Goal: Find specific page/section: Find specific page/section

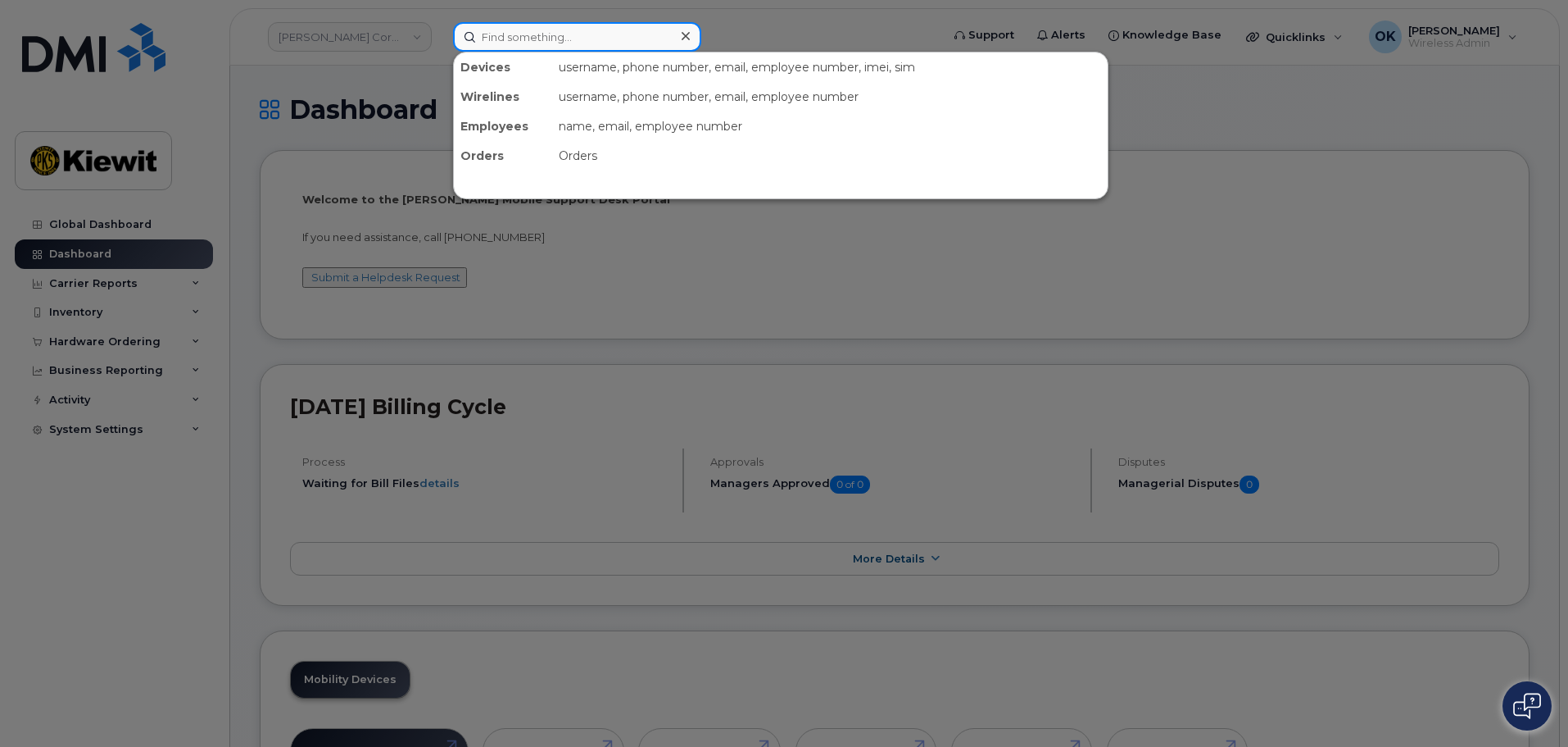
click at [539, 40] on input at bounding box center [577, 37] width 248 height 30
paste input "00575892"
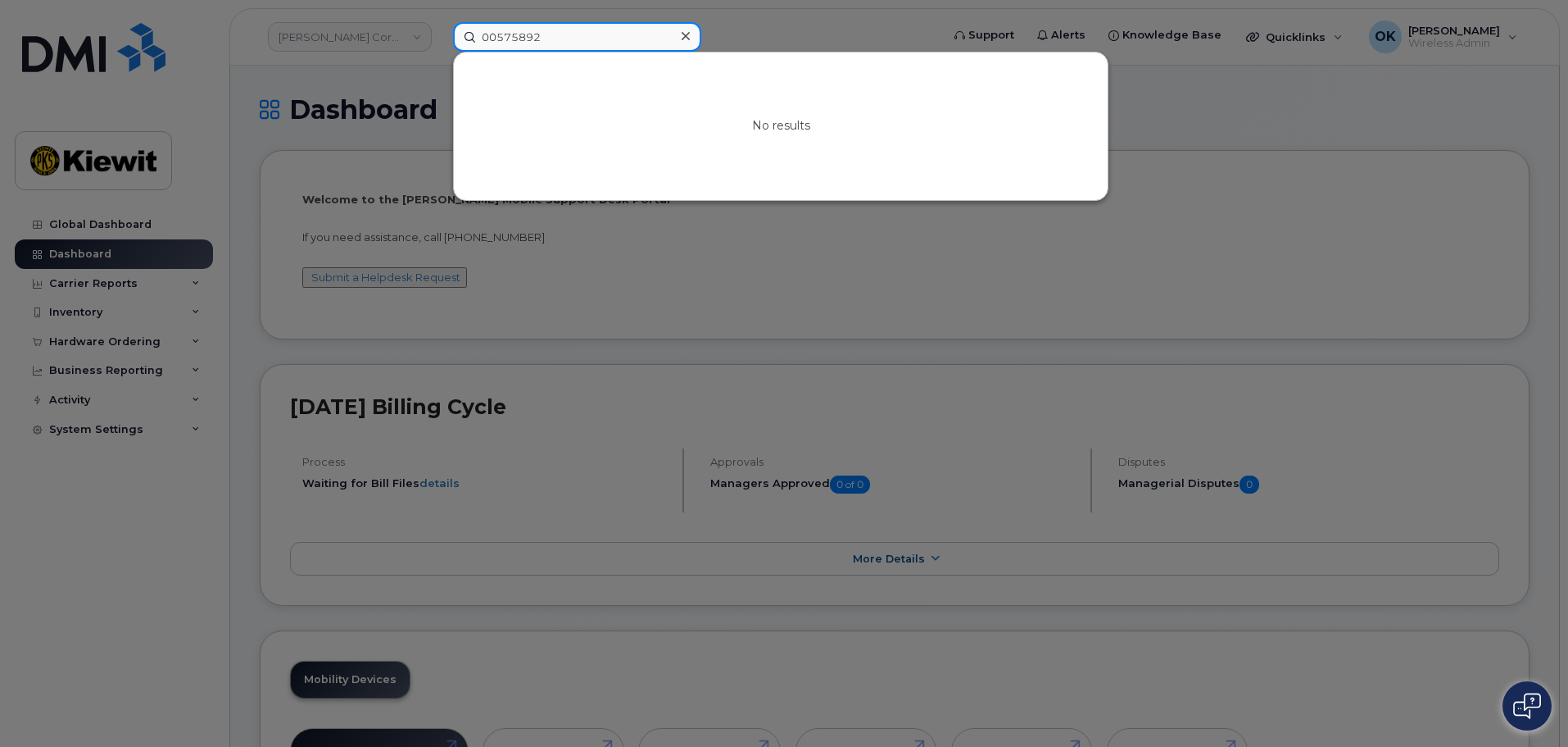
drag, startPoint x: 498, startPoint y: 39, endPoint x: 458, endPoint y: 43, distance: 40.2
click at [458, 42] on input "00575892" at bounding box center [577, 37] width 248 height 30
type input "575892"
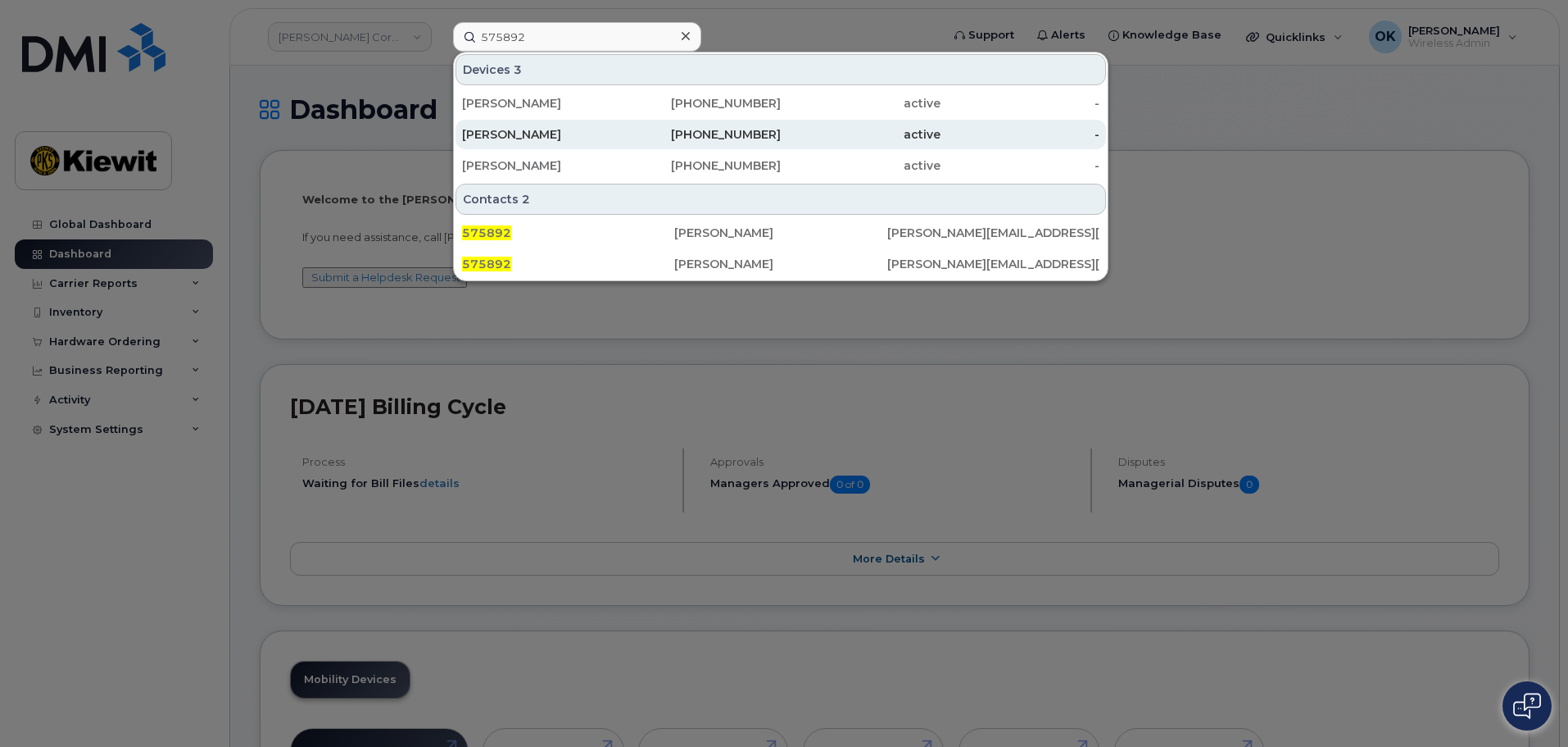
click at [598, 133] on div "BENJAMIN WEST" at bounding box center [542, 134] width 160 height 17
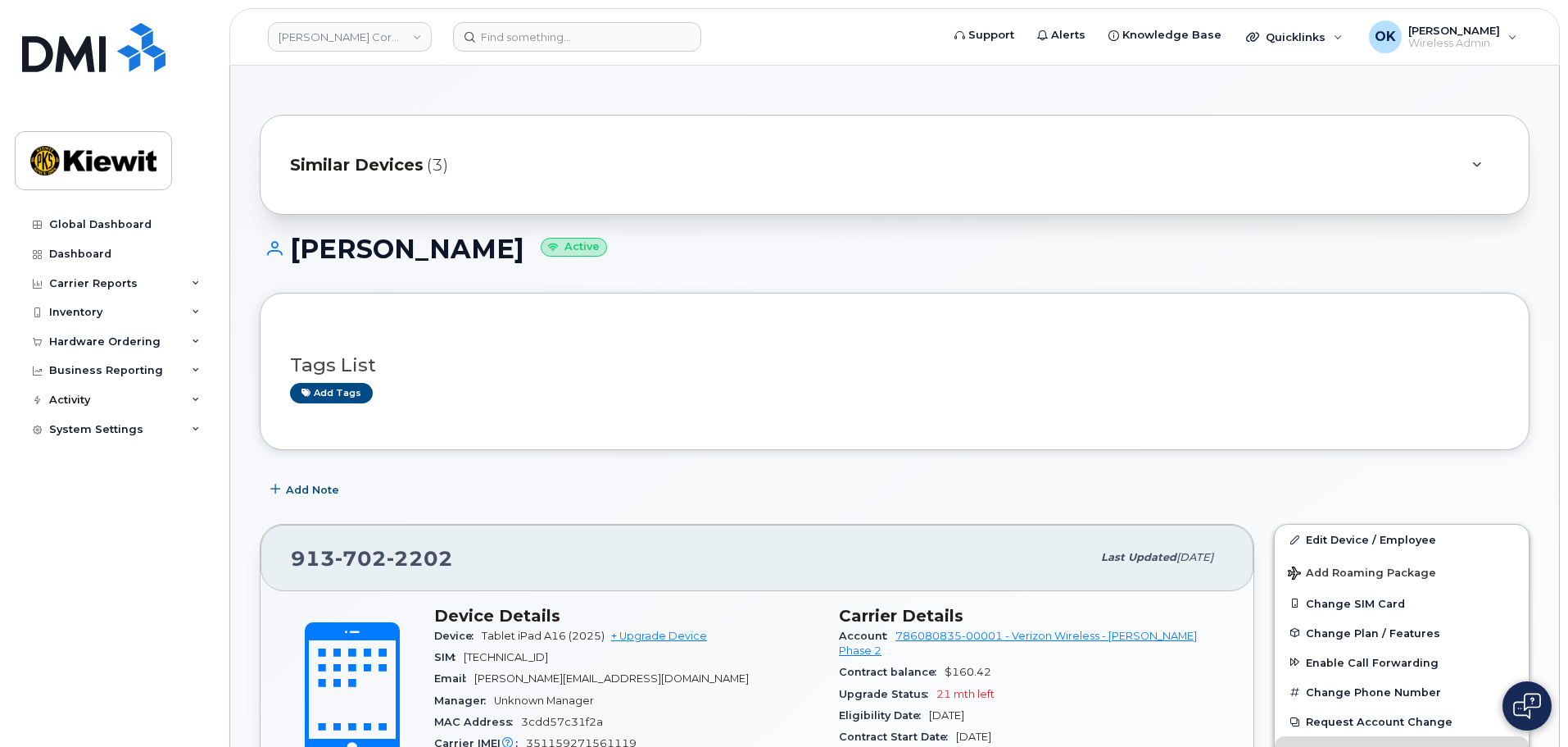
click at [873, 142] on div "Similar Devices (3)" at bounding box center [895, 165] width 1270 height 100
click at [892, 162] on div "Similar Devices (3)" at bounding box center [871, 165] width 1163 height 39
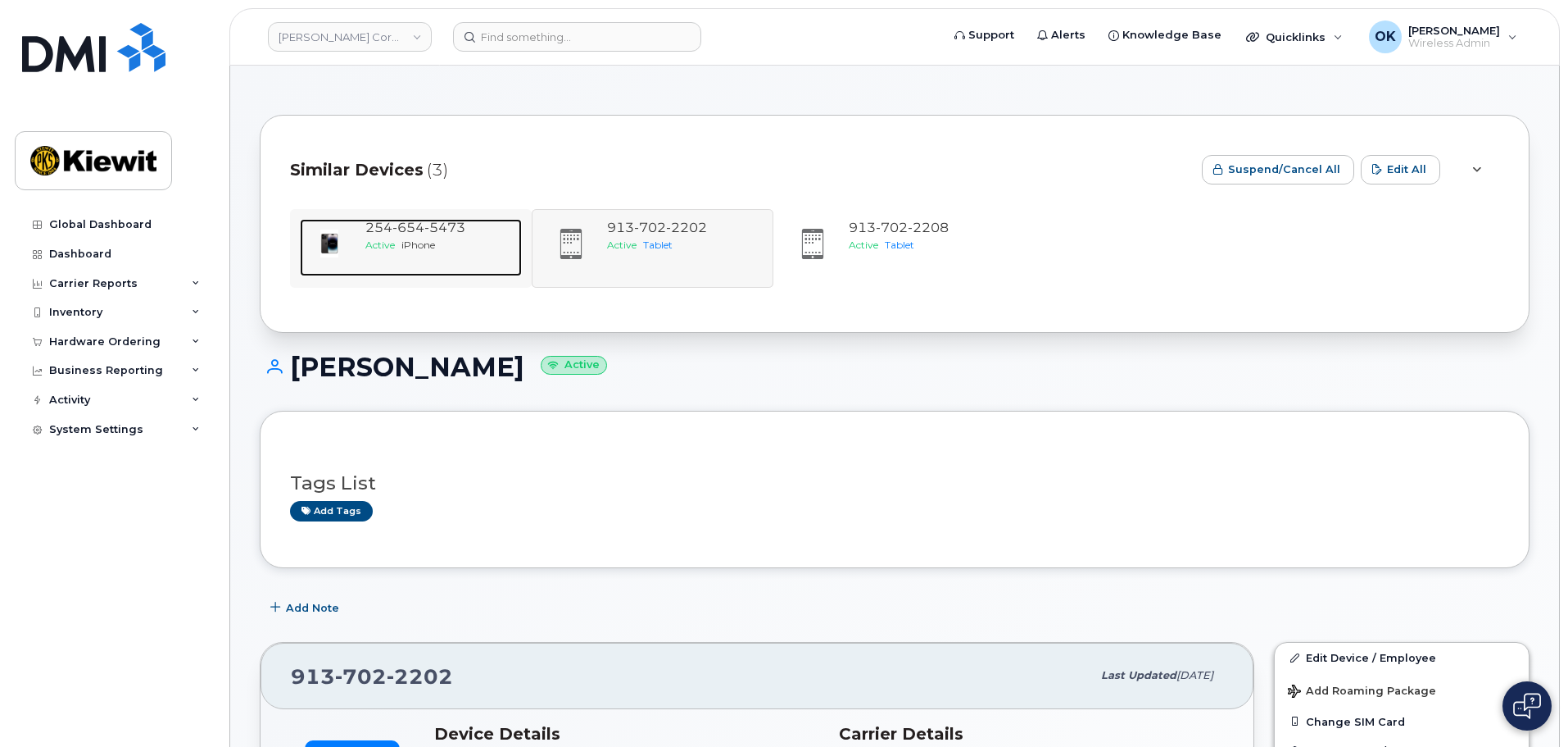
click at [424, 240] on span "iPhone" at bounding box center [418, 245] width 34 height 12
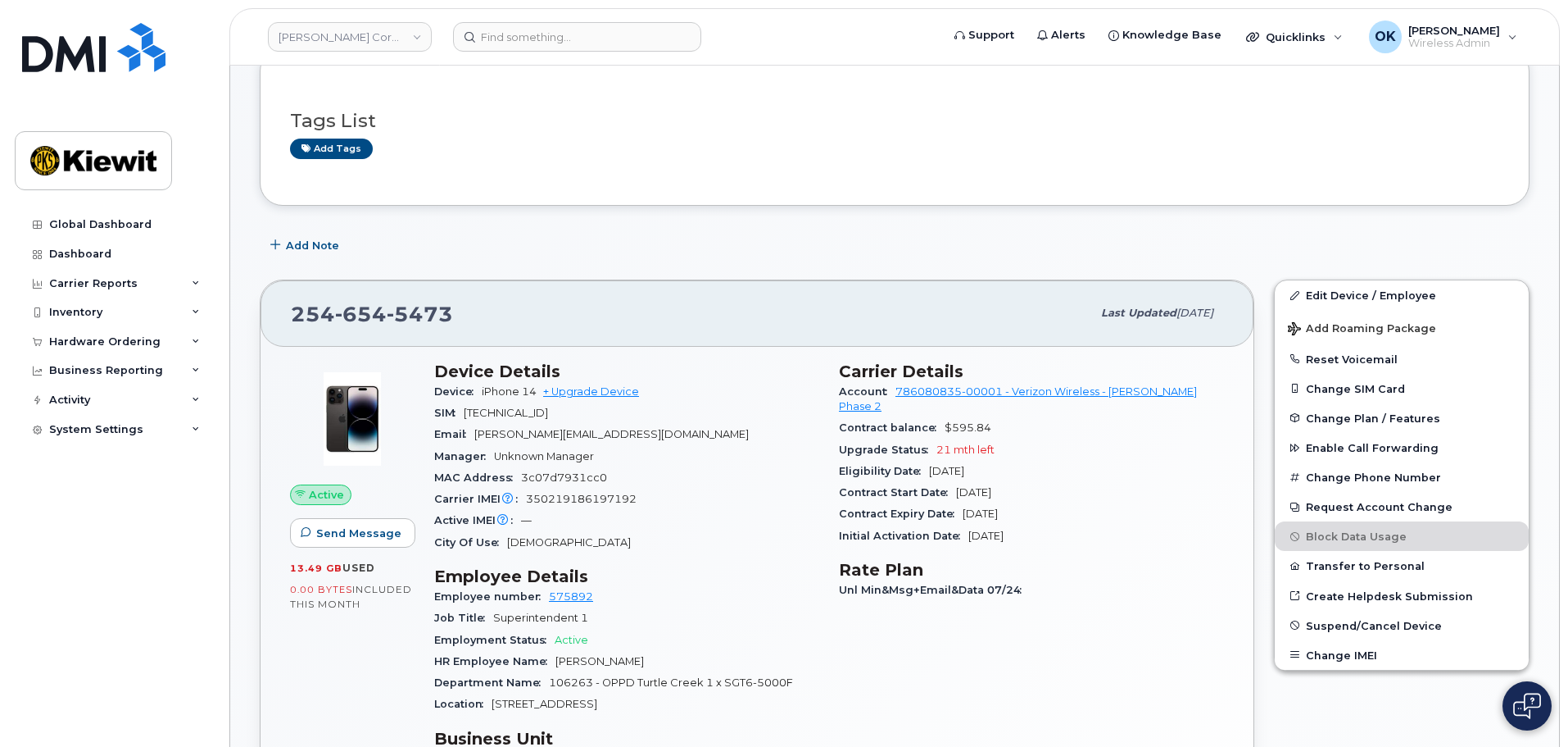
scroll to position [246, 0]
drag, startPoint x: 298, startPoint y: 326, endPoint x: 249, endPoint y: 326, distance: 49.0
copy span "254 654 5473"
drag, startPoint x: 851, startPoint y: 275, endPoint x: 901, endPoint y: 513, distance: 243.2
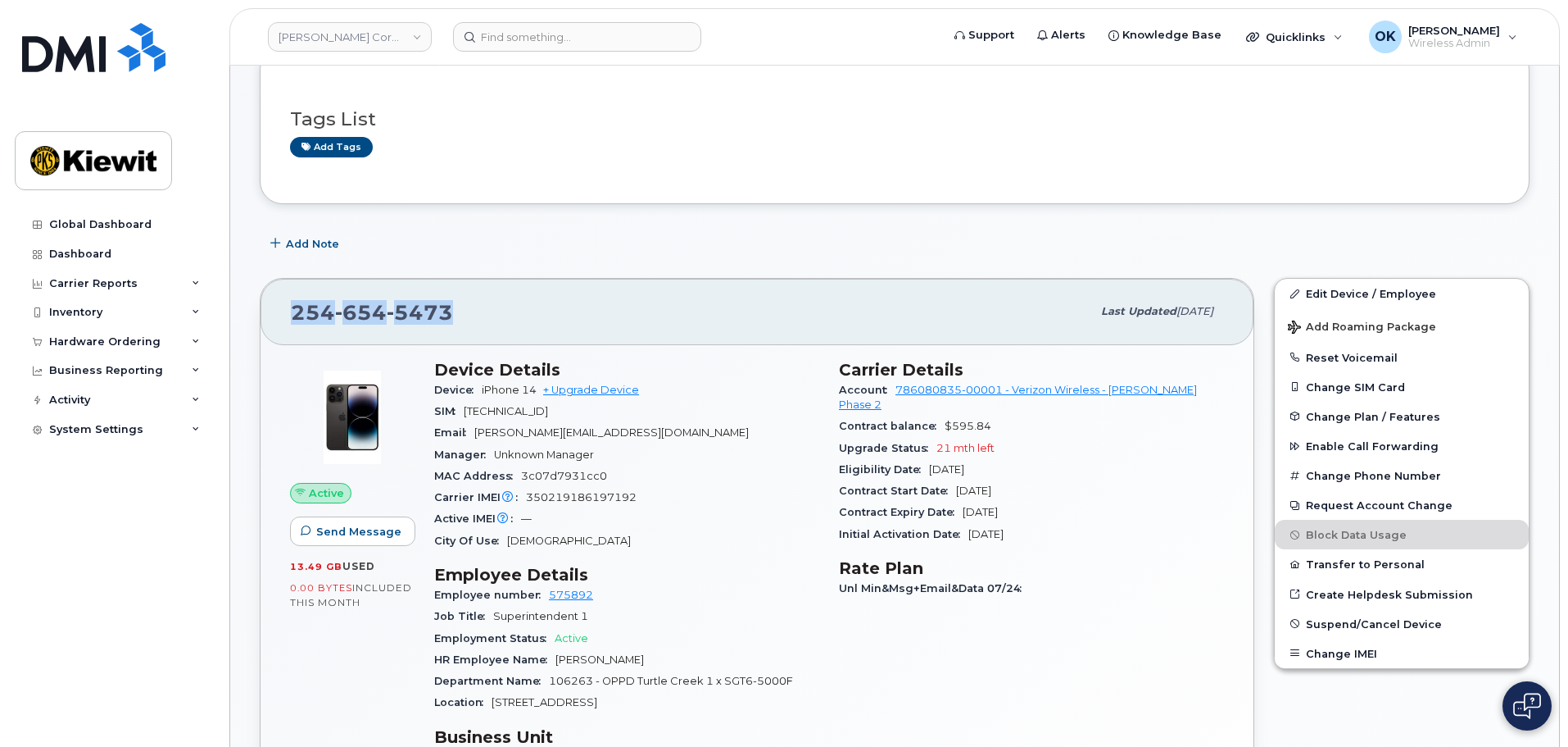
click at [851, 274] on div "254 654 5473 Last updated Jul 31, 2025 Active Send Message 13.49 GB  used 0.00 …" at bounding box center [757, 669] width 1015 height 802
drag, startPoint x: 485, startPoint y: 391, endPoint x: 535, endPoint y: 390, distance: 50.0
click at [535, 390] on span "iPhone 14" at bounding box center [509, 390] width 55 height 12
click at [500, 403] on div "SIM 89148000011914837008" at bounding box center [627, 411] width 385 height 21
drag, startPoint x: 489, startPoint y: 390, endPoint x: 537, endPoint y: 387, distance: 48.1
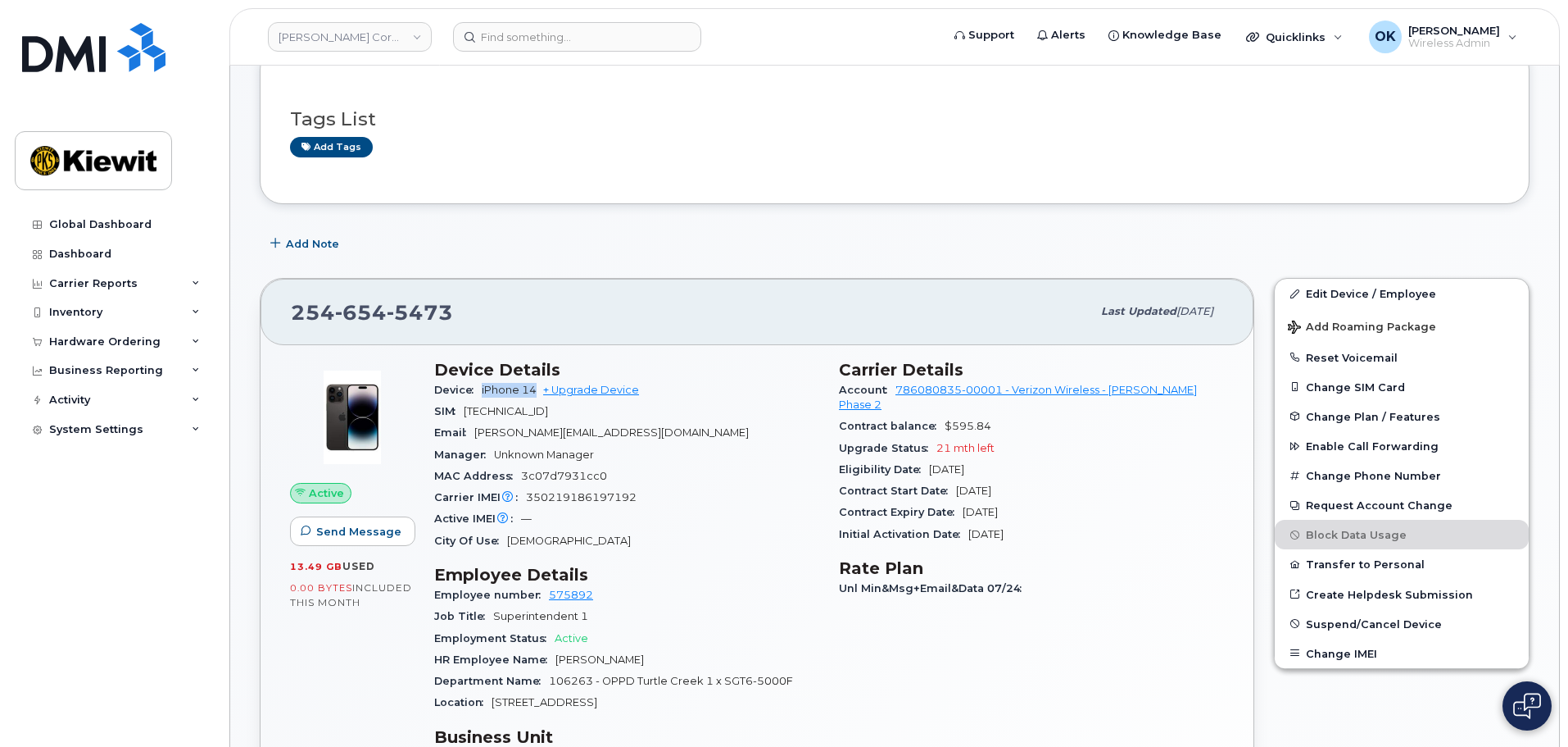
click at [537, 387] on div "Device iPhone 14 + Upgrade Device" at bounding box center [627, 390] width 385 height 21
copy span "iPhone 14"
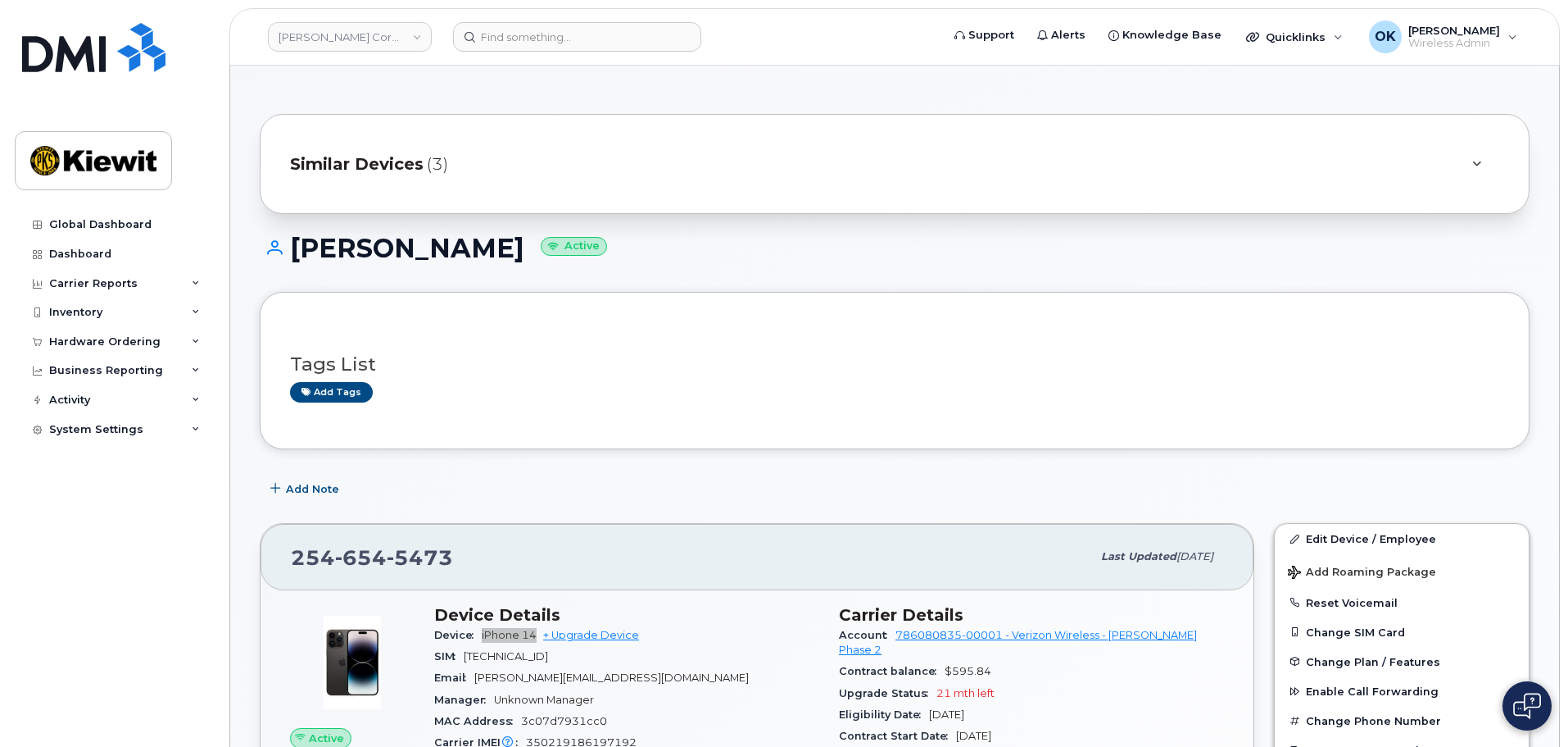
scroll to position [0, 0]
click at [689, 396] on div "Add tags" at bounding box center [888, 394] width 1196 height 21
click at [765, 153] on div "Similar Devices (3)" at bounding box center [871, 165] width 1163 height 39
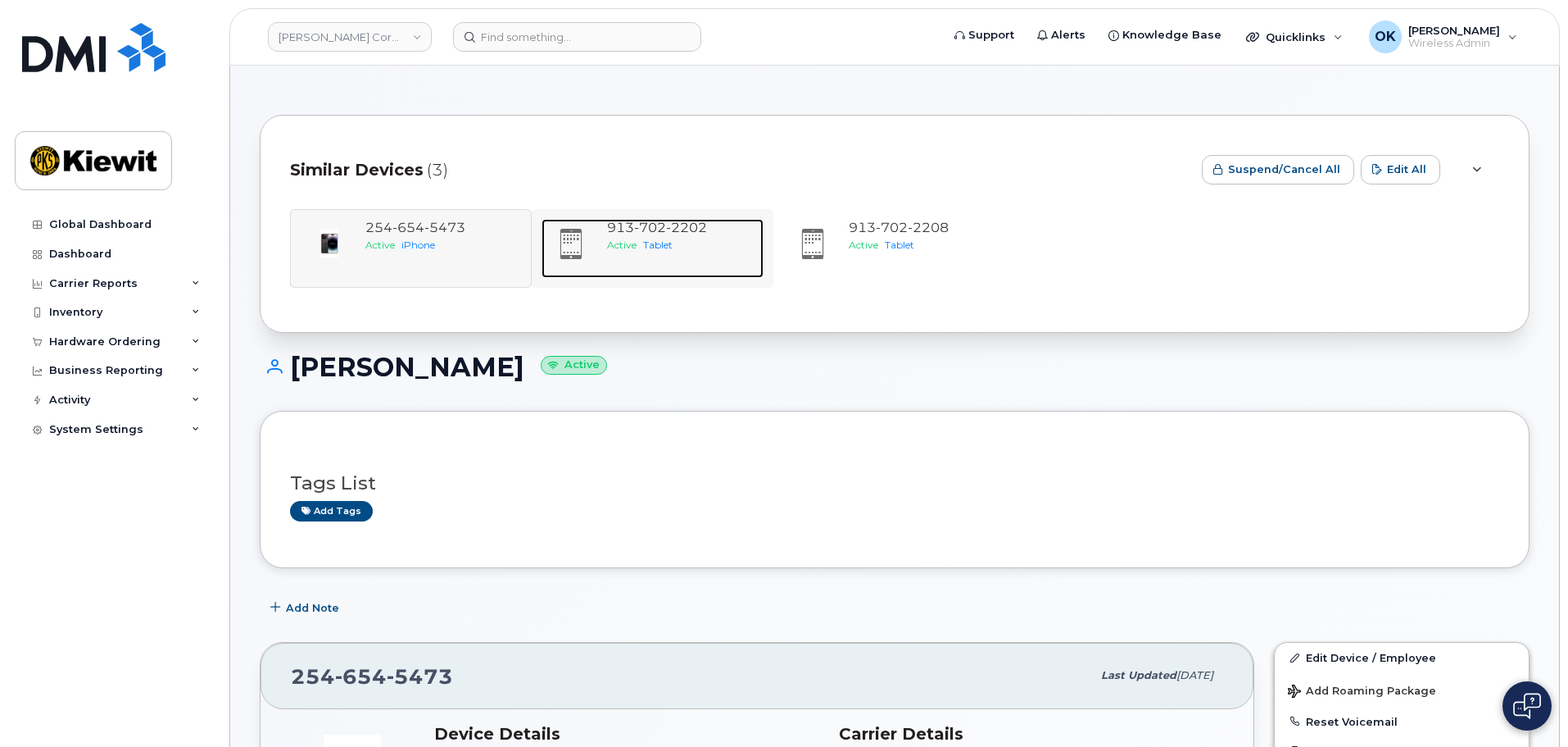
click at [701, 220] on span "2202" at bounding box center [687, 227] width 41 height 16
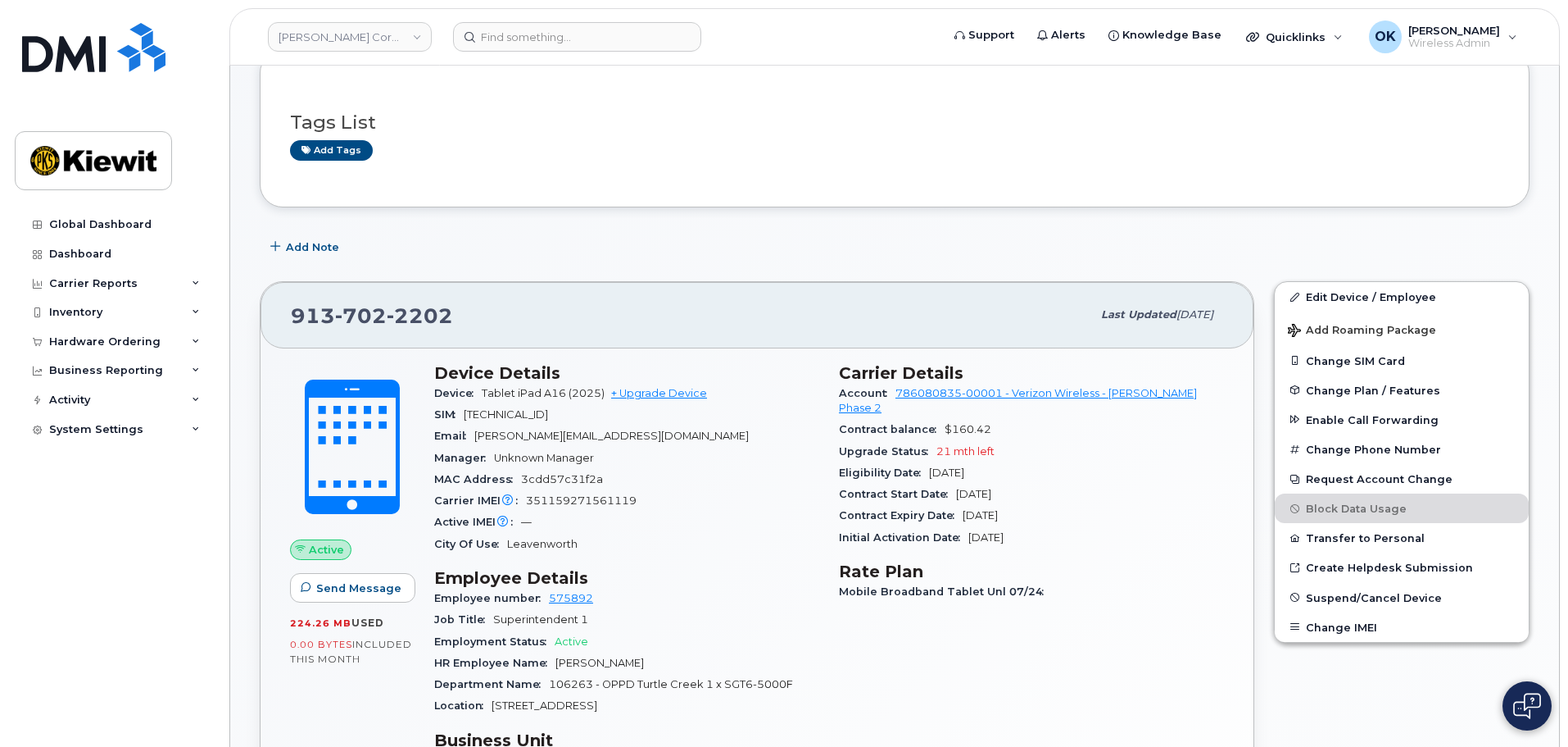
scroll to position [246, 0]
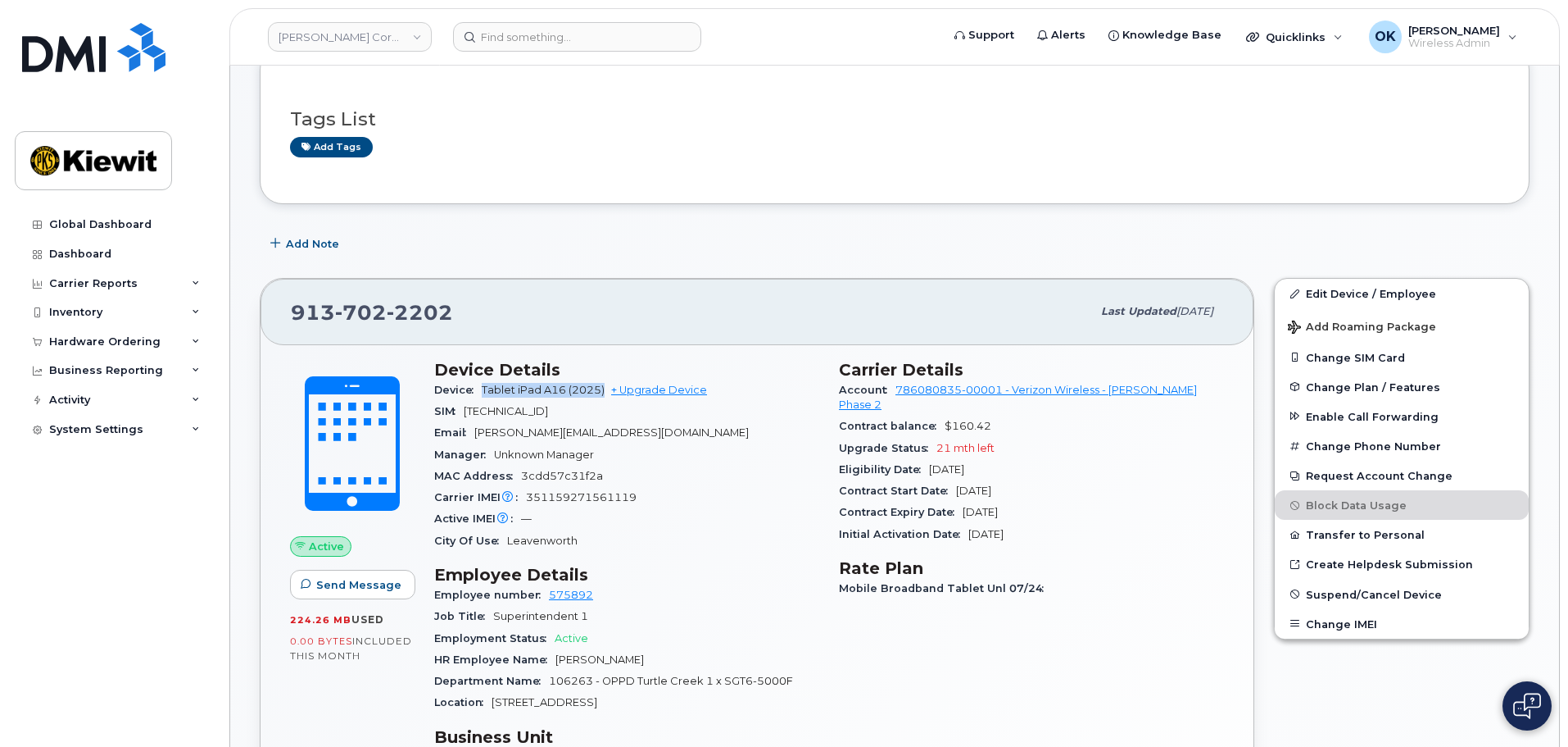
drag, startPoint x: 479, startPoint y: 384, endPoint x: 605, endPoint y: 396, distance: 126.6
click at [605, 396] on div "Device Tablet iPad A16 (2025) + Upgrade Device" at bounding box center [627, 390] width 385 height 21
copy span "Tablet iPad A16 (2025)"
click at [720, 582] on h3 "Employee Details" at bounding box center [627, 575] width 385 height 20
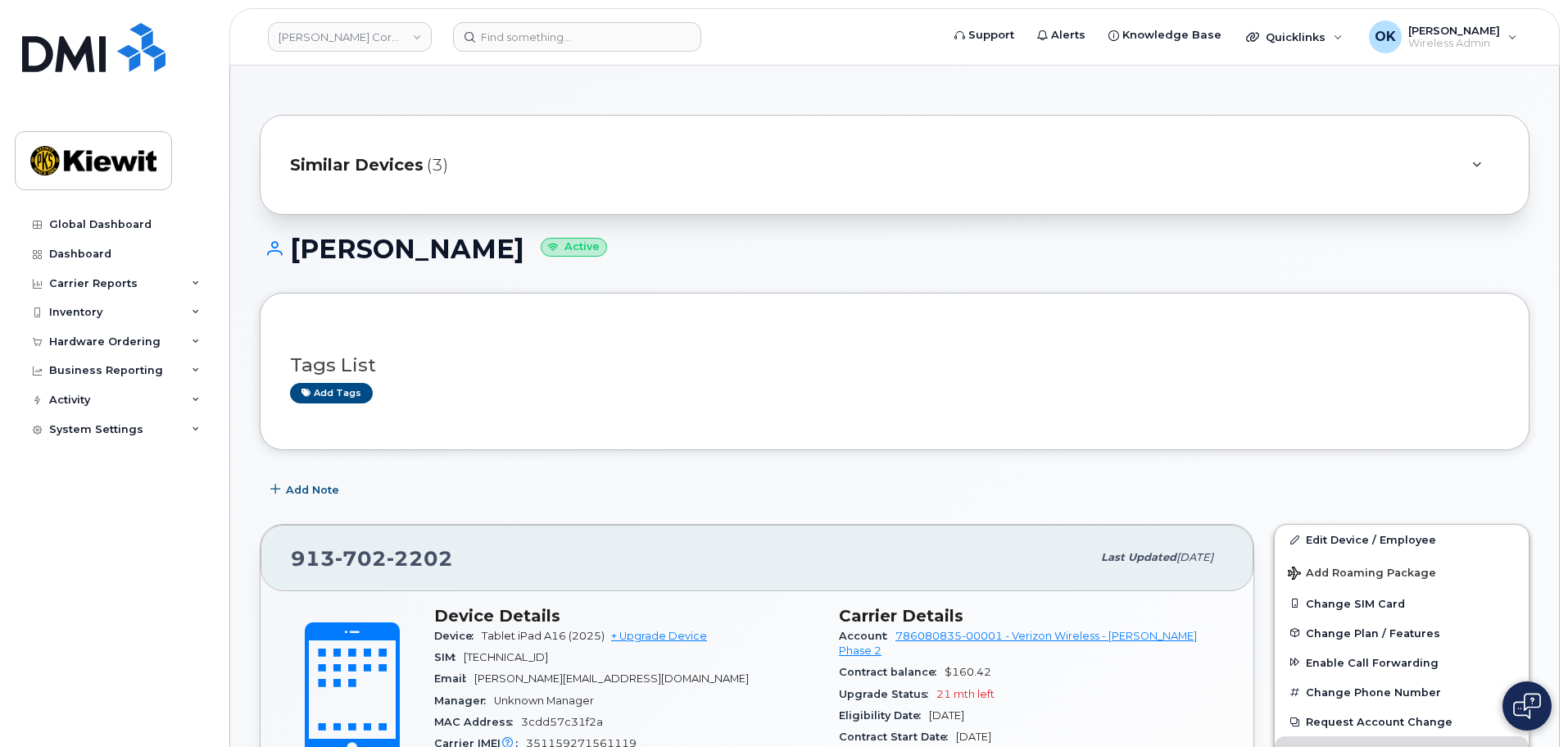
click at [680, 165] on div "Similar Devices (3)" at bounding box center [871, 165] width 1163 height 39
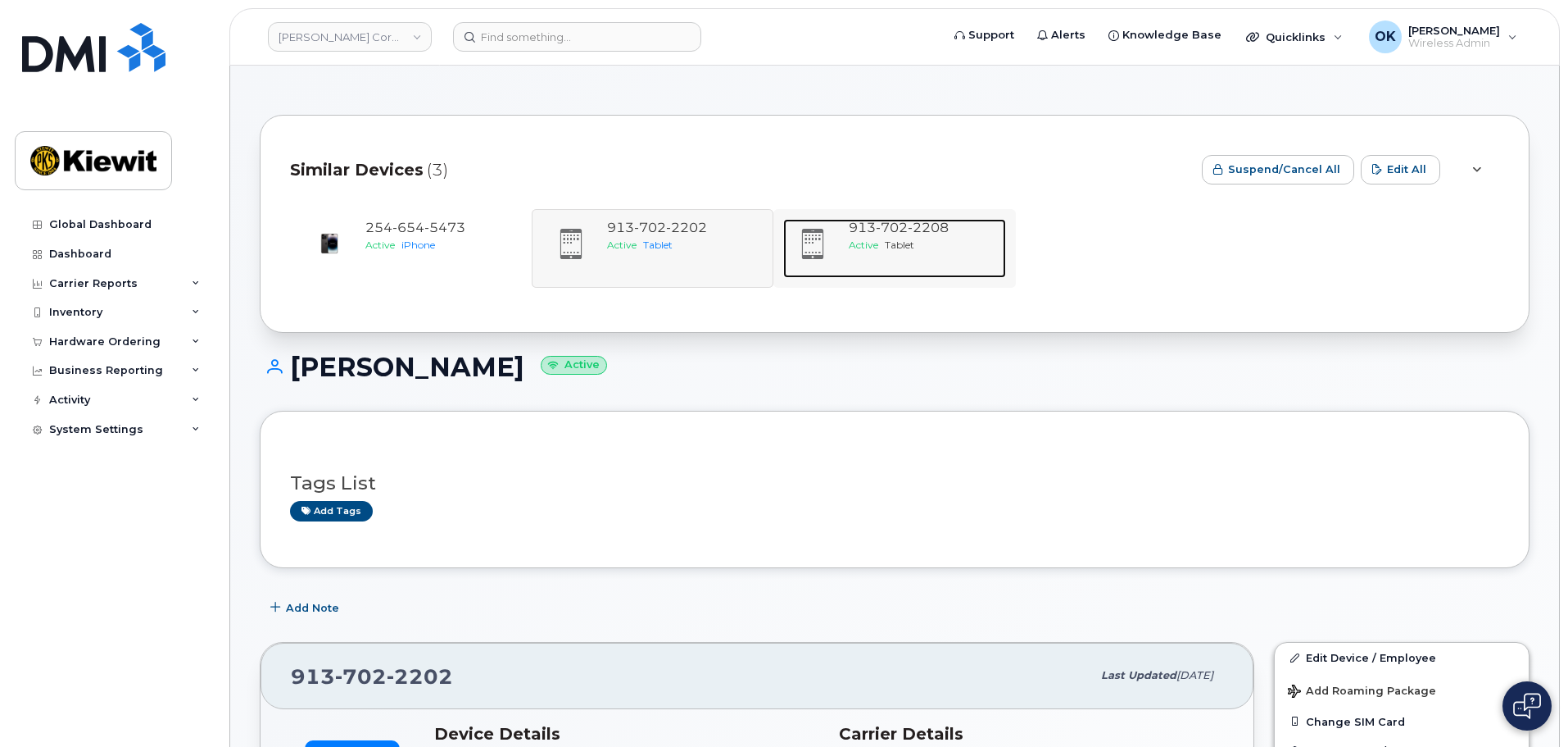
click at [877, 254] on div "913 702 2208 Active Tablet" at bounding box center [923, 248] width 163 height 59
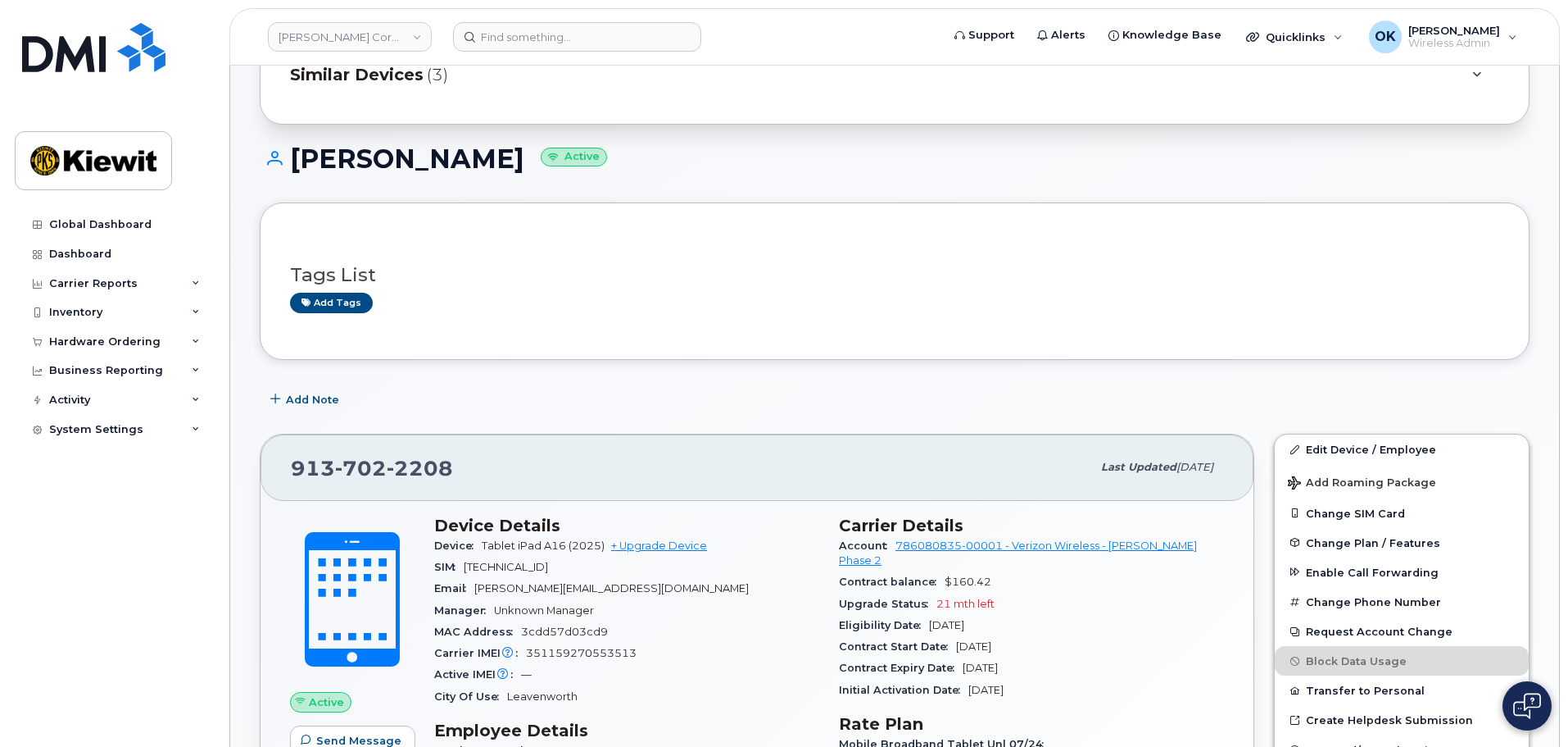
scroll to position [328, 0]
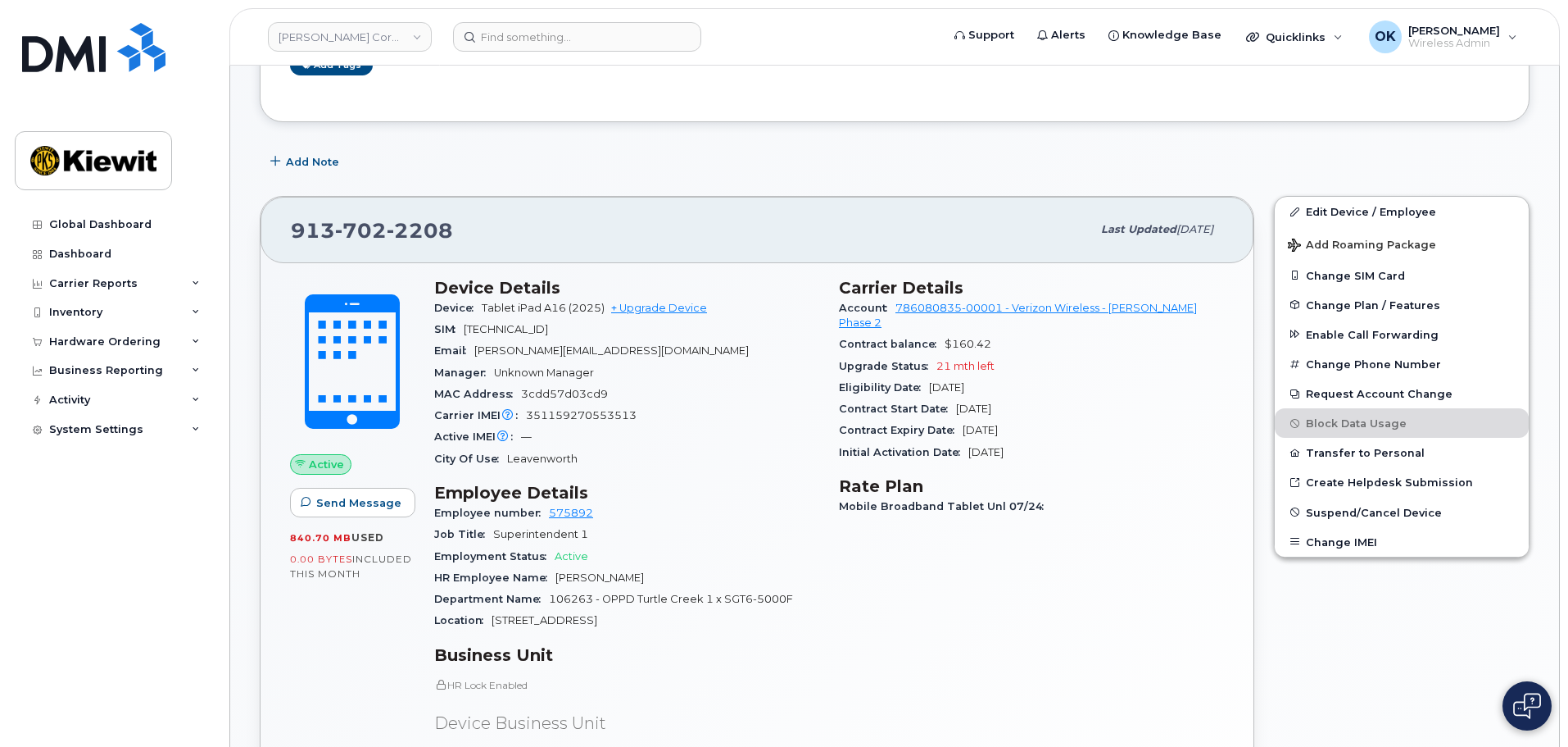
click at [462, 389] on span "MAC Address" at bounding box center [478, 394] width 87 height 12
drag, startPoint x: 483, startPoint y: 306, endPoint x: 616, endPoint y: 309, distance: 133.0
click at [616, 309] on span "Tablet iPad A16 (2025) + Upgrade Device" at bounding box center [594, 308] width 225 height 12
copy span "Tablet iPad A16 (2025)"
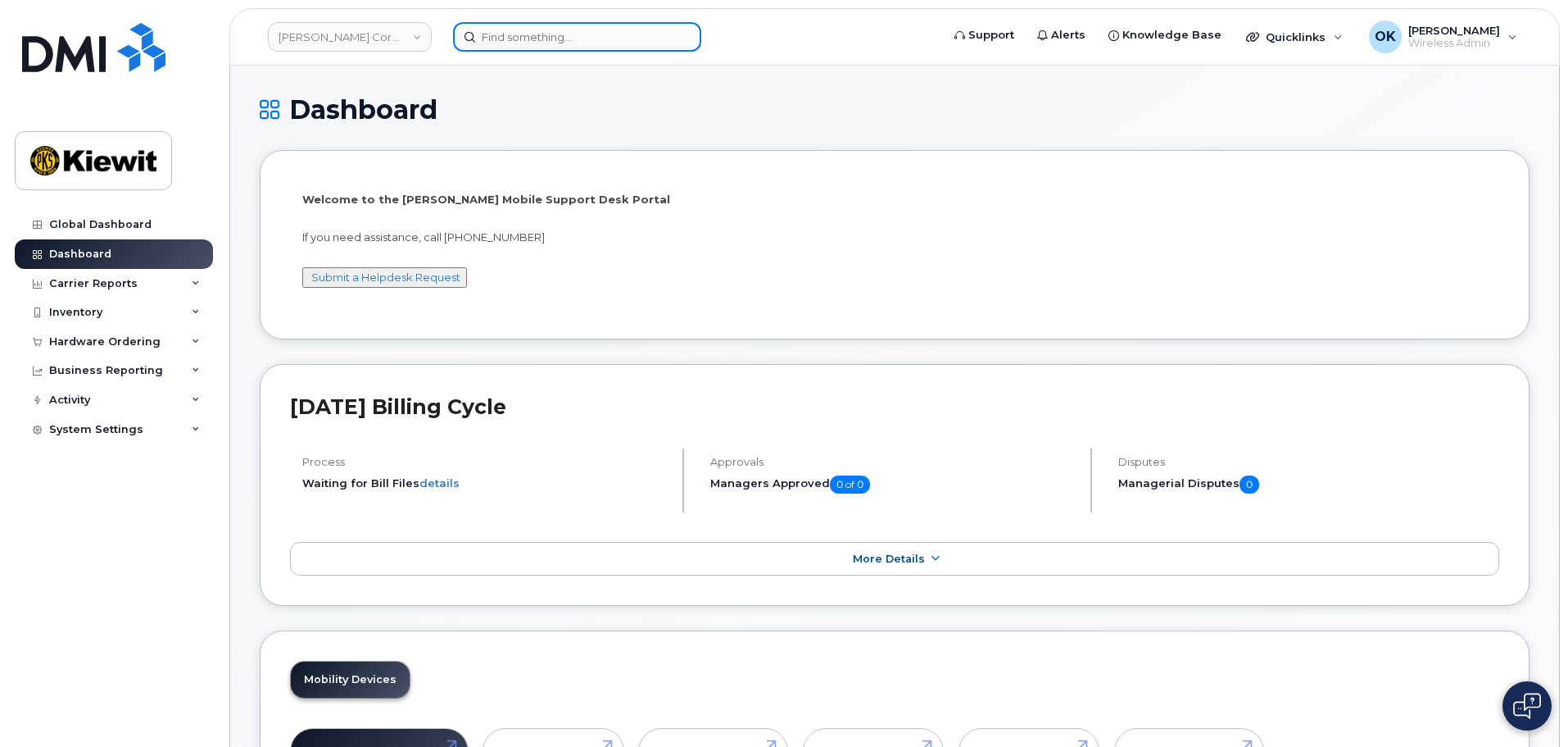
click at [522, 47] on input at bounding box center [577, 37] width 248 height 30
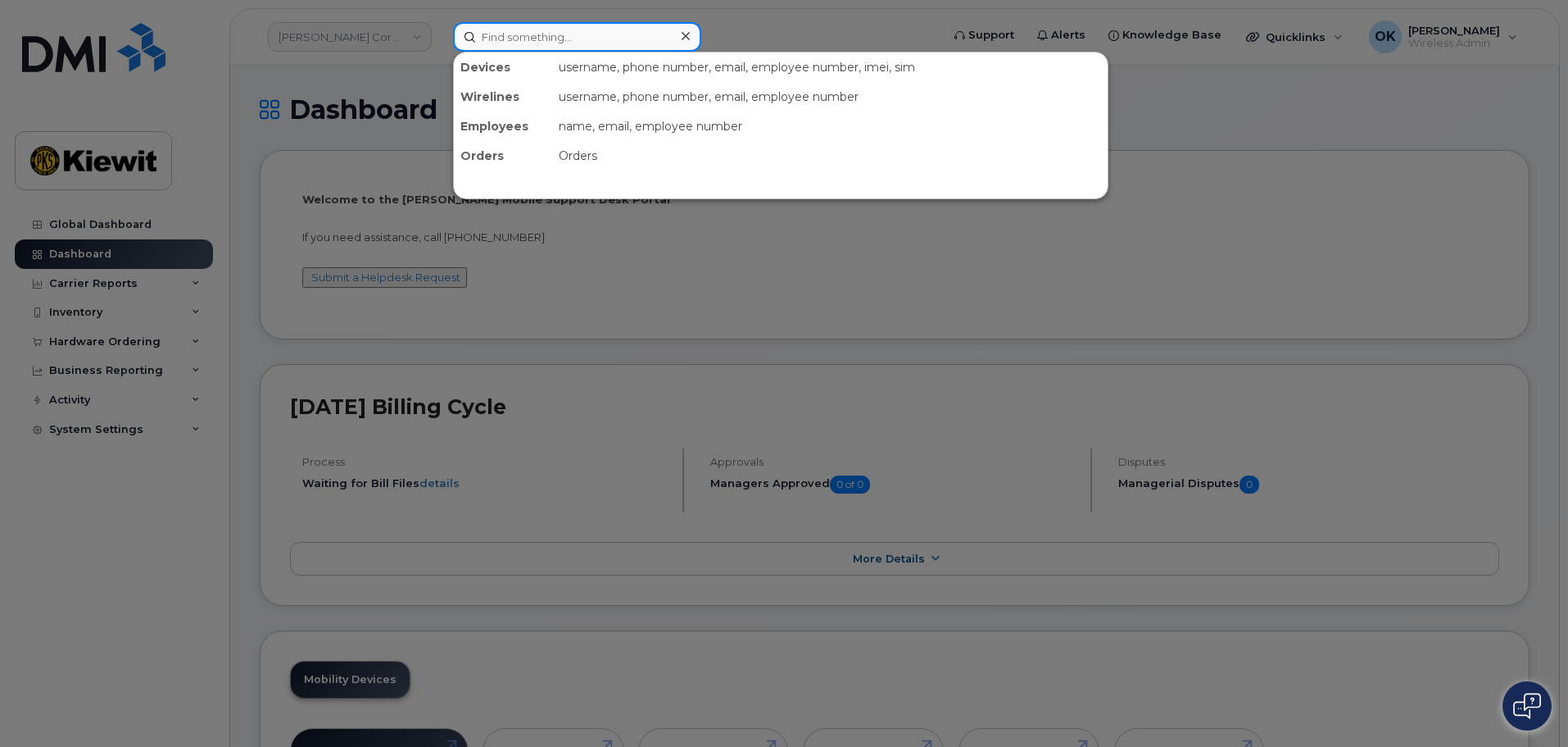
paste input "00566113"
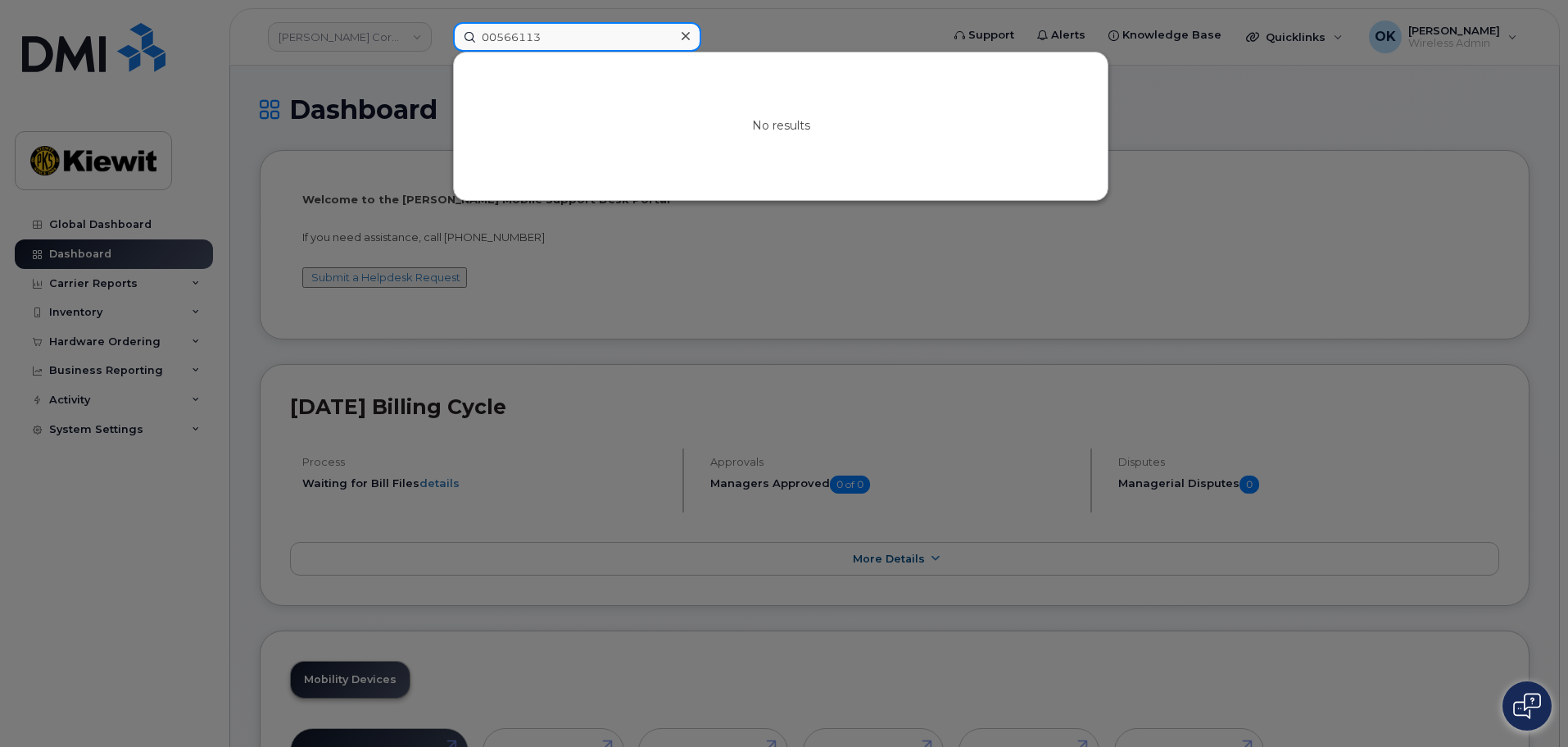
drag, startPoint x: 501, startPoint y: 35, endPoint x: 439, endPoint y: 35, distance: 62.0
click at [440, 35] on div "00566113 No results" at bounding box center [692, 37] width 503 height 30
type input "566113"
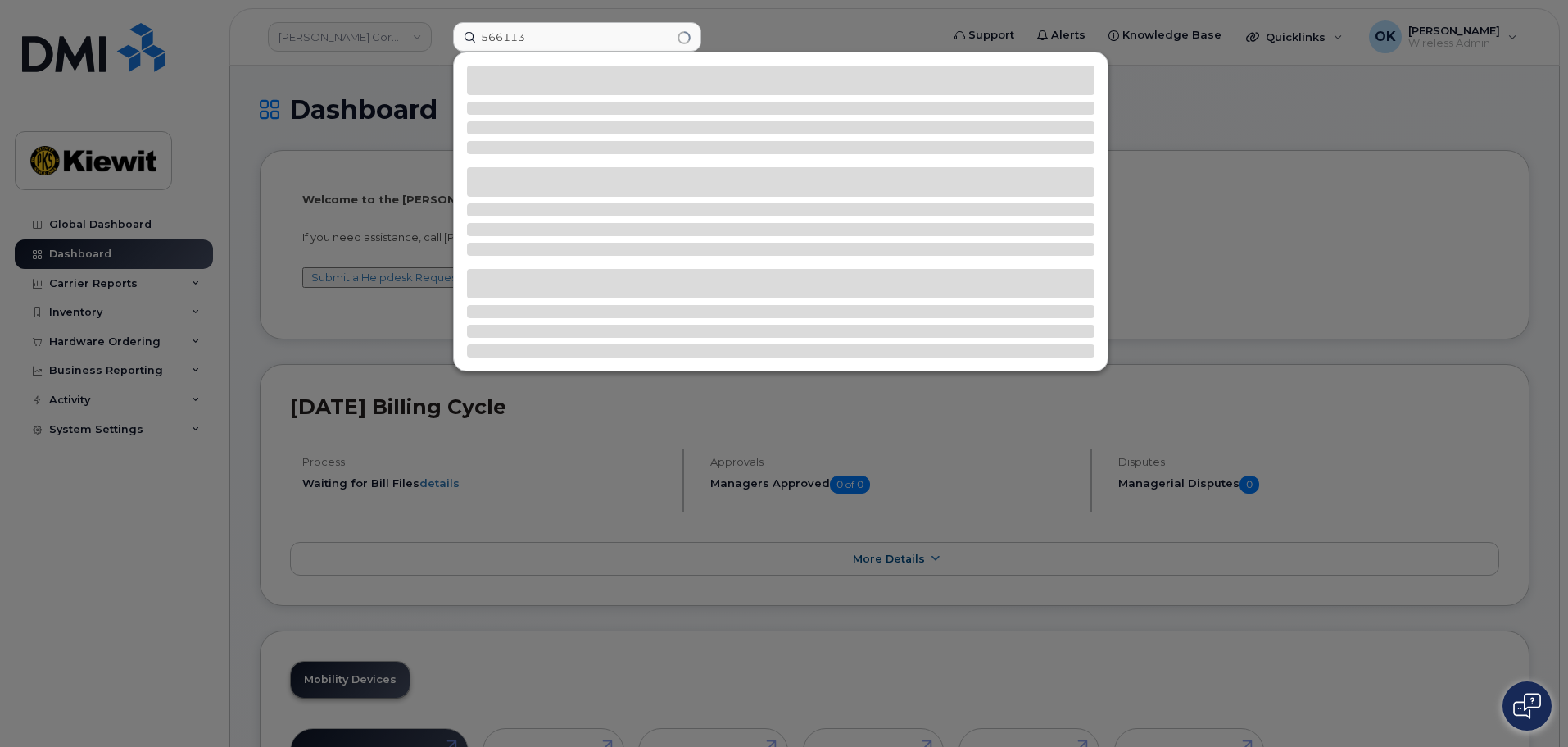
click at [746, 198] on div at bounding box center [781, 211] width 653 height 318
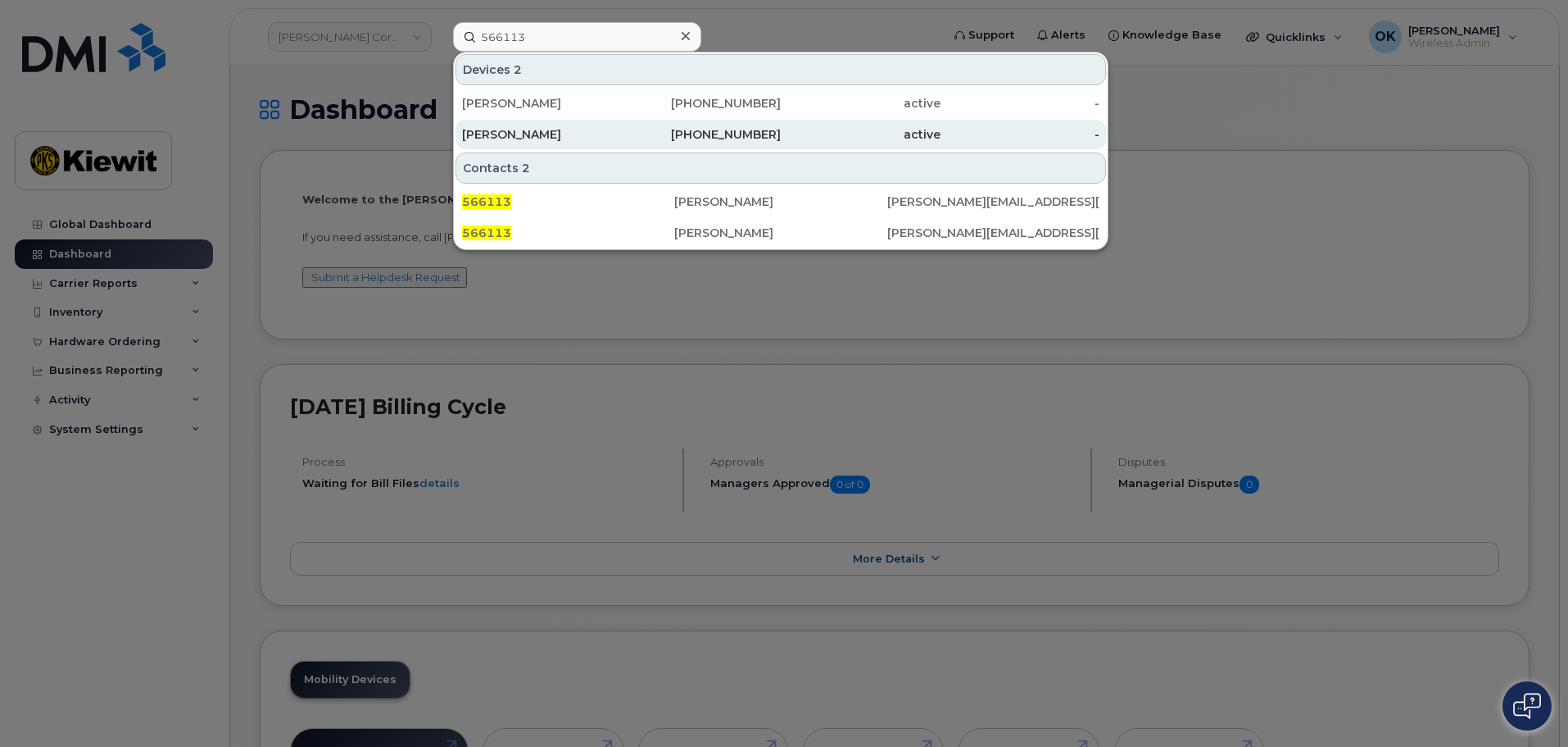
click at [811, 133] on div "active" at bounding box center [861, 134] width 160 height 17
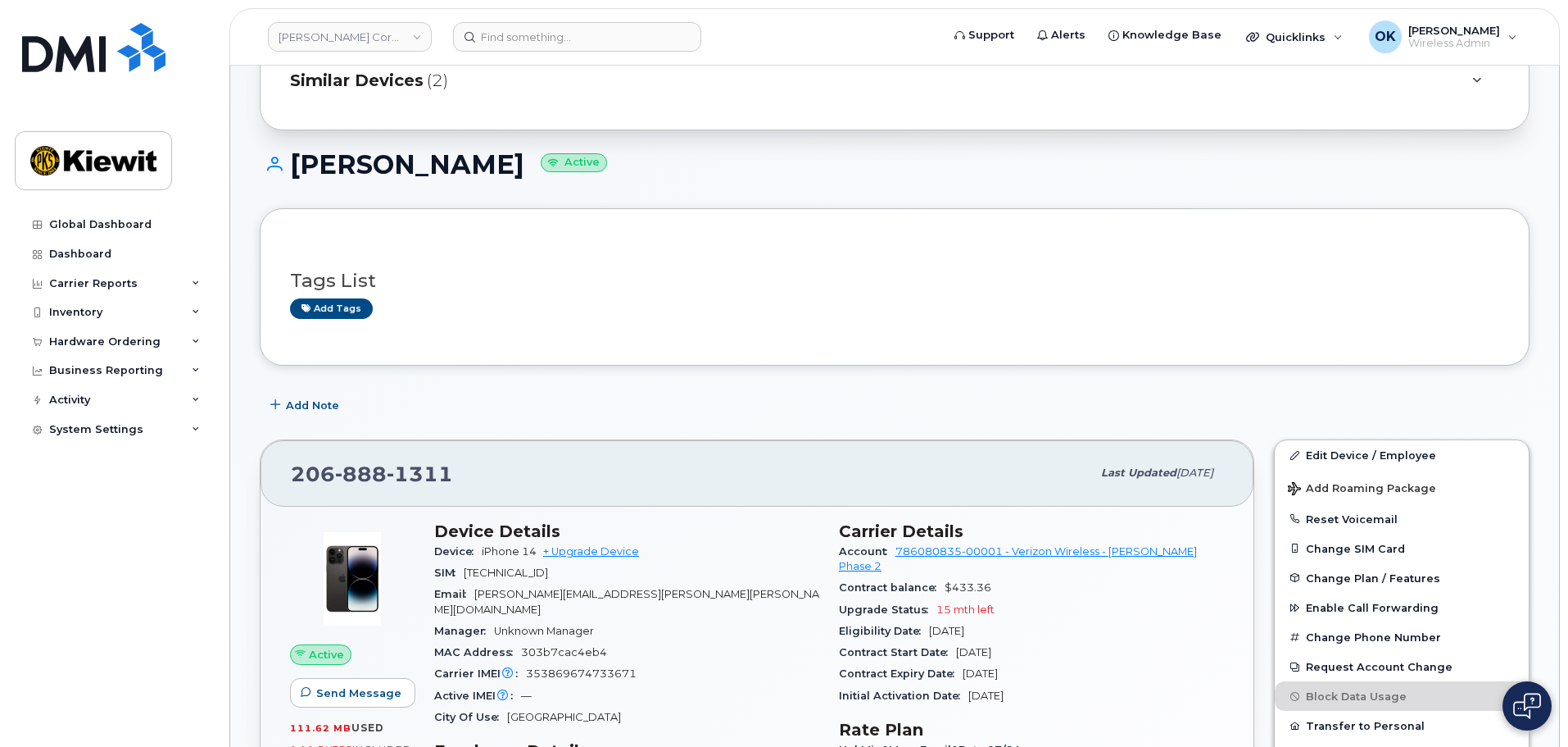
scroll to position [164, 0]
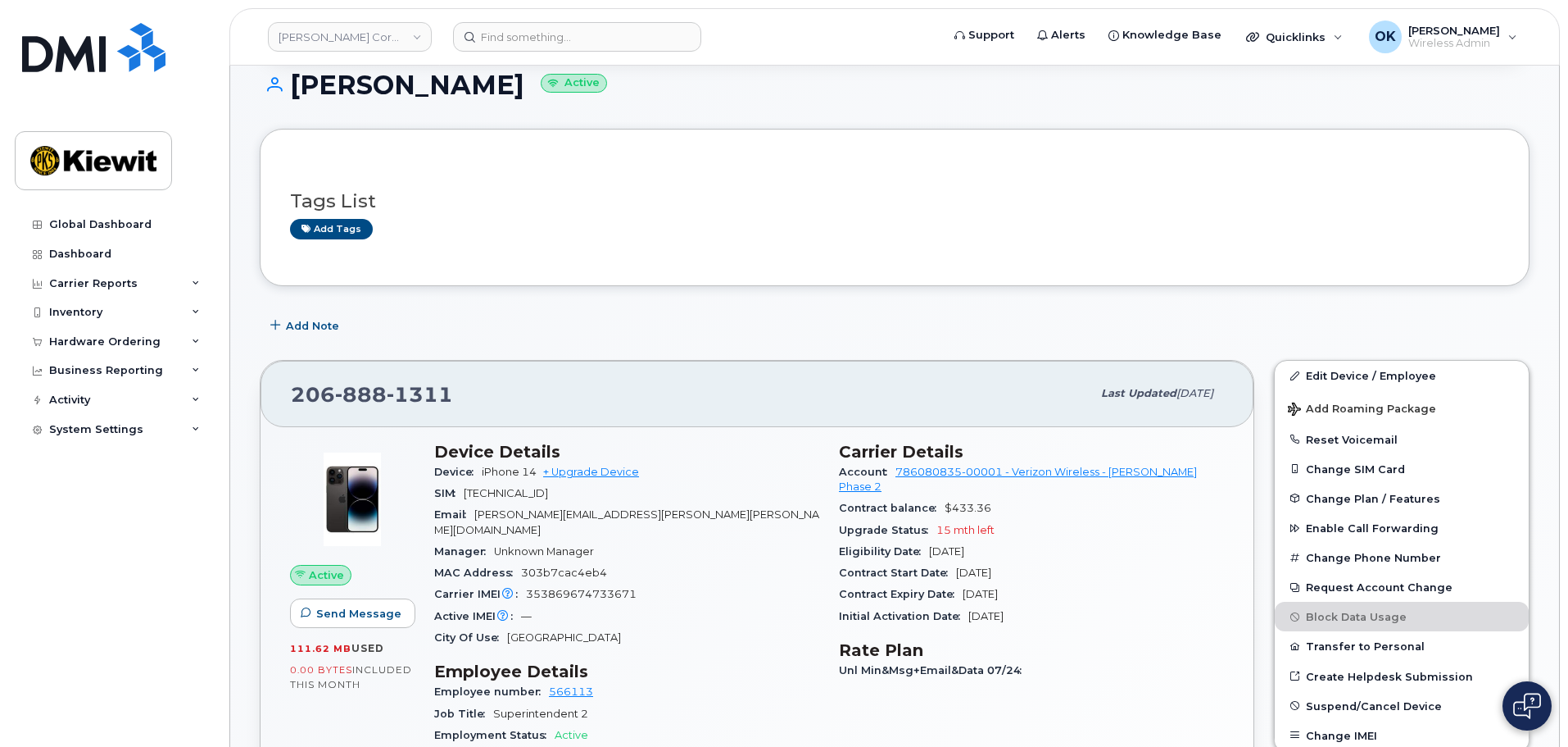
drag, startPoint x: 480, startPoint y: 470, endPoint x: 543, endPoint y: 478, distance: 63.5
click at [543, 478] on div "Device iPhone 14 + Upgrade Device" at bounding box center [627, 472] width 385 height 21
copy span "iPhone 14"
click at [691, 339] on div "Add Note" at bounding box center [895, 326] width 1270 height 30
